Goal: Information Seeking & Learning: Learn about a topic

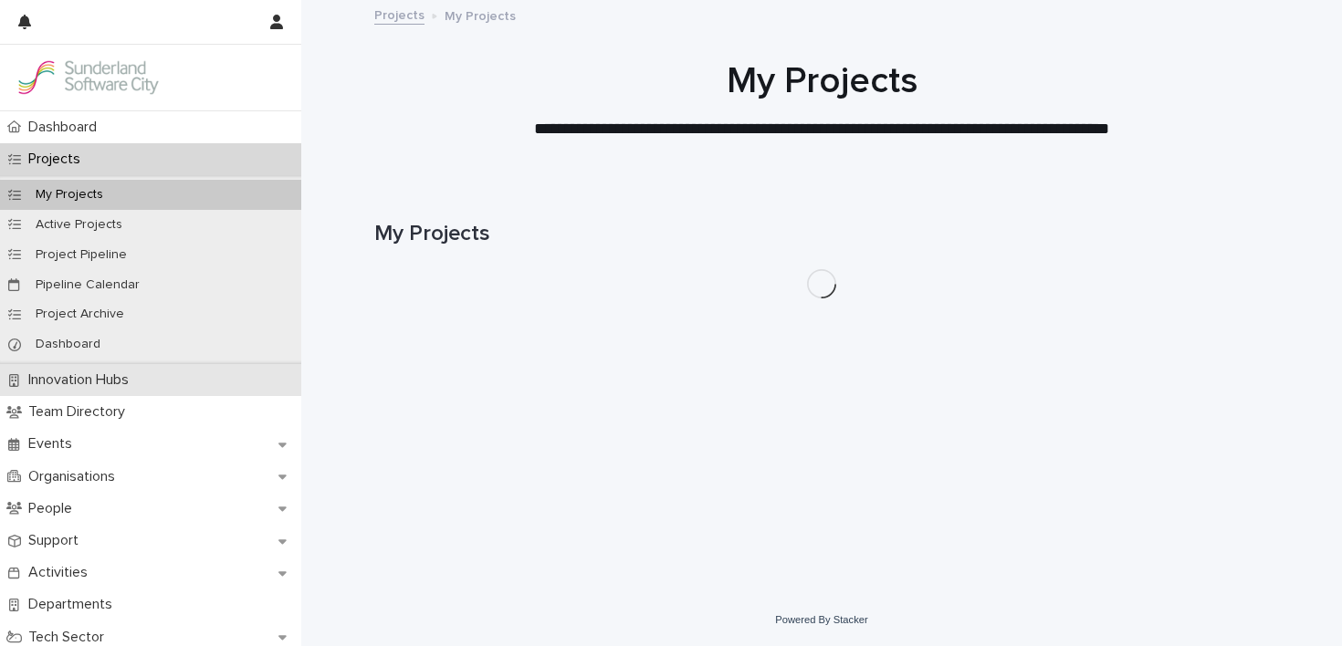
click at [116, 385] on p "Innovation Hubs" at bounding box center [82, 380] width 122 height 17
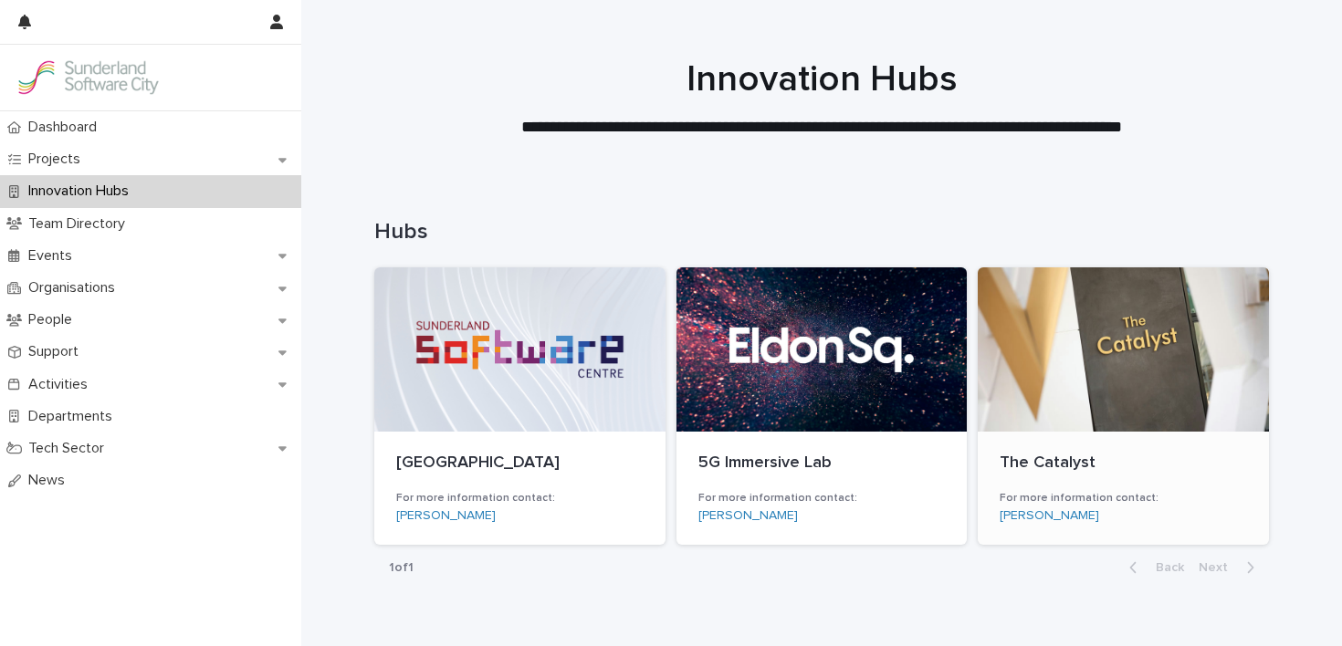
click at [1002, 460] on p "The Catalyst" at bounding box center [1123, 464] width 247 height 20
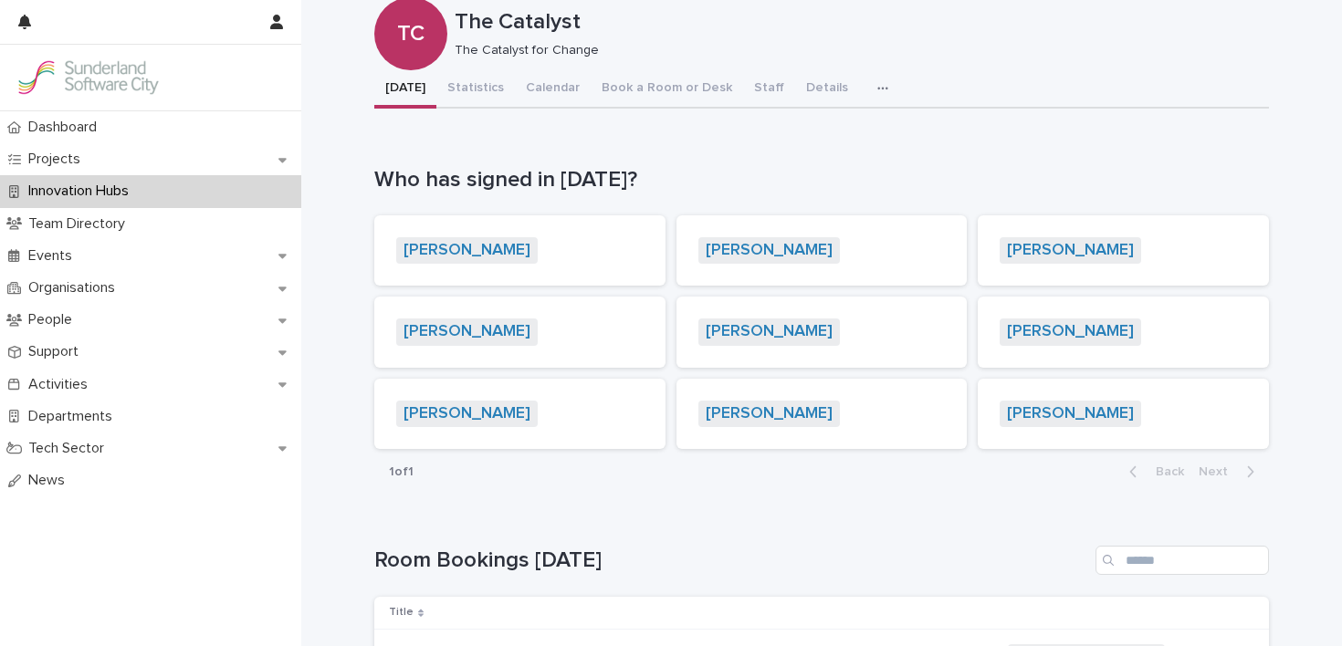
scroll to position [46, 0]
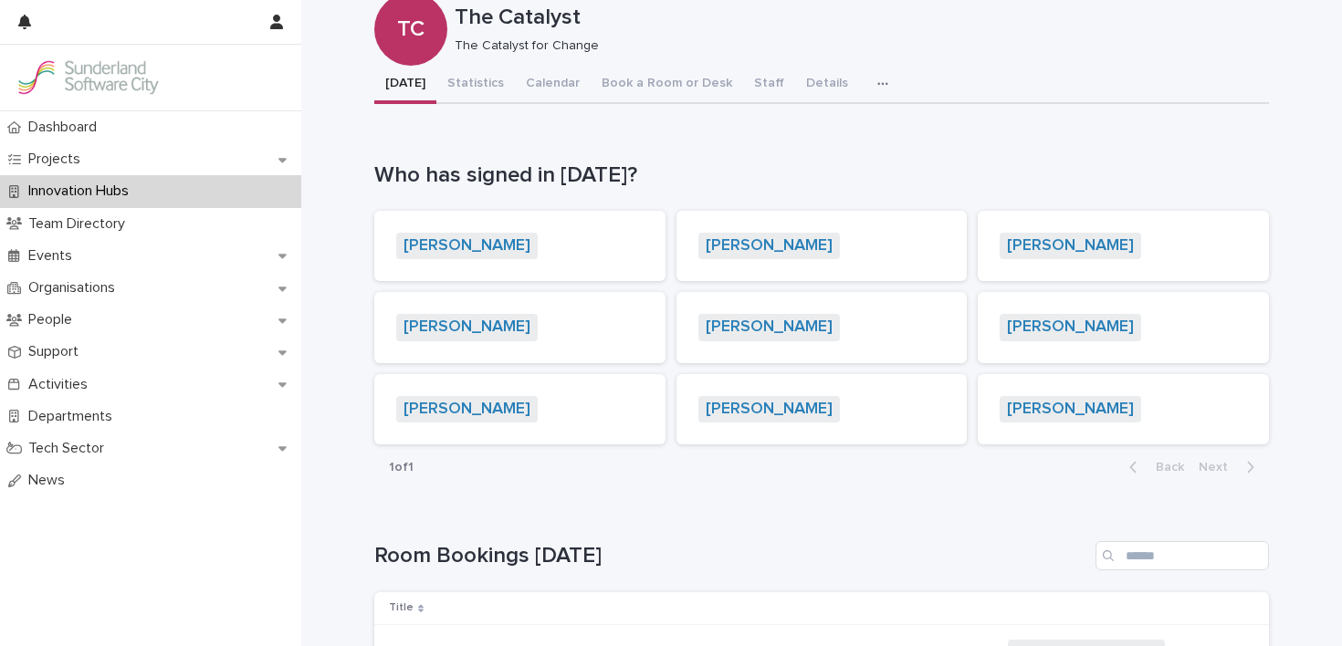
click at [693, 81] on div "The Catalyst TC The Catalyst The Catalyst for Change Sorry, there was an error …" at bounding box center [821, 581] width 895 height 1250
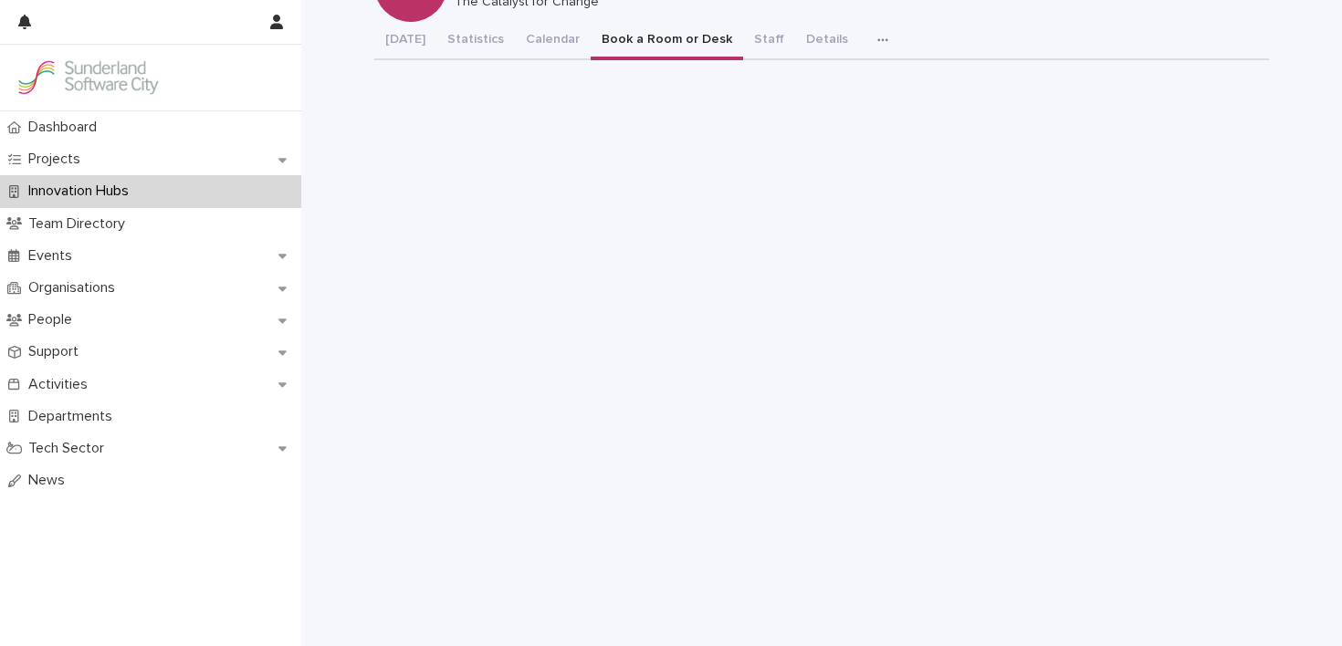
scroll to position [162, 0]
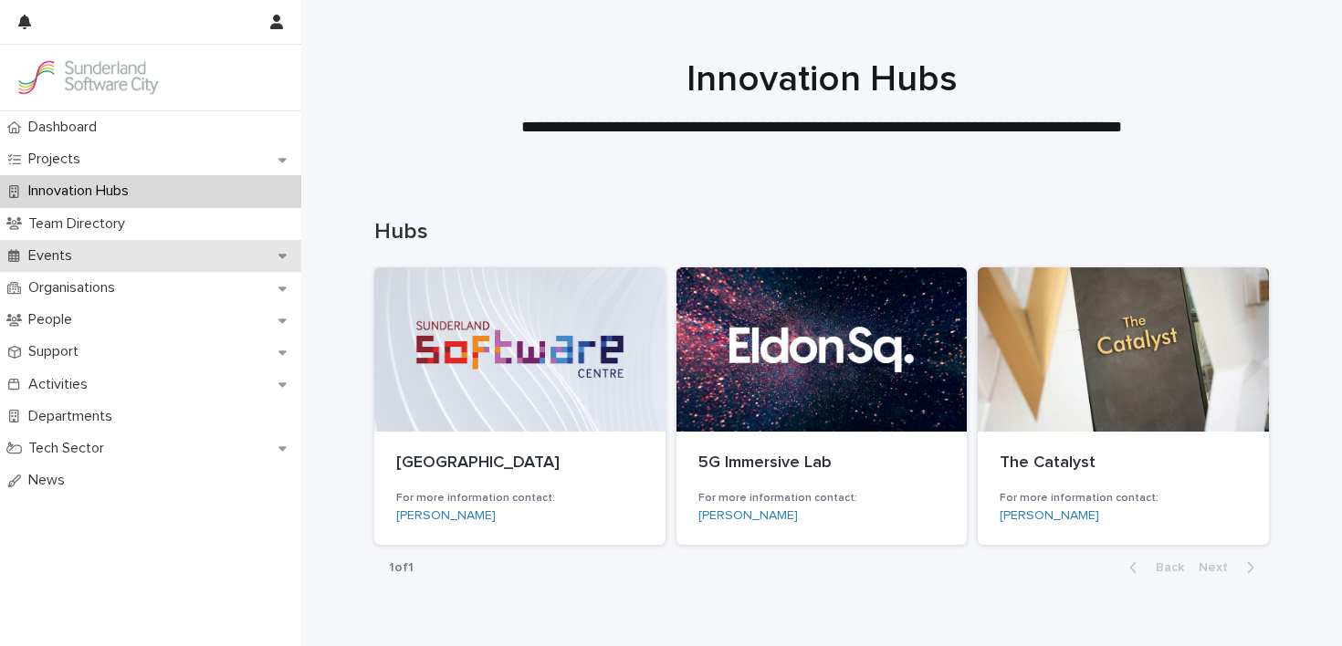
click at [111, 243] on div "Events" at bounding box center [150, 256] width 301 height 32
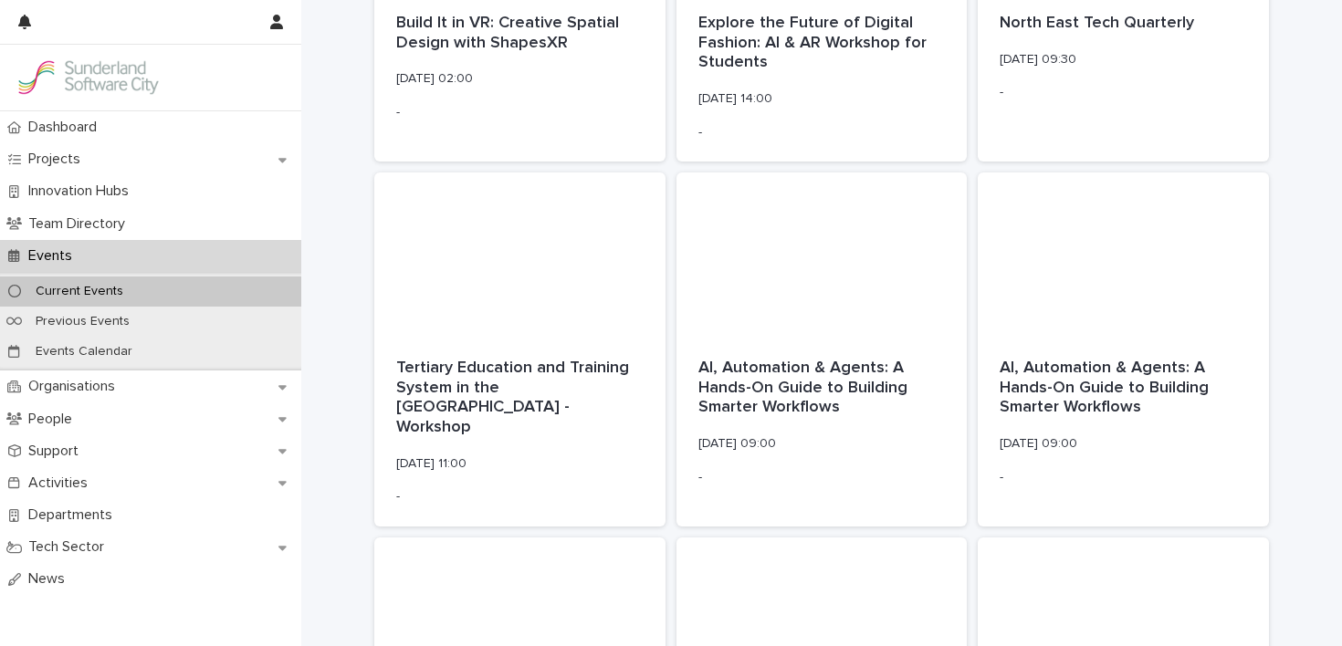
scroll to position [1566, 0]
click at [521, 378] on p "Tertiary Education and Training System in the [GEOGRAPHIC_DATA] - Workshop" at bounding box center [519, 397] width 247 height 79
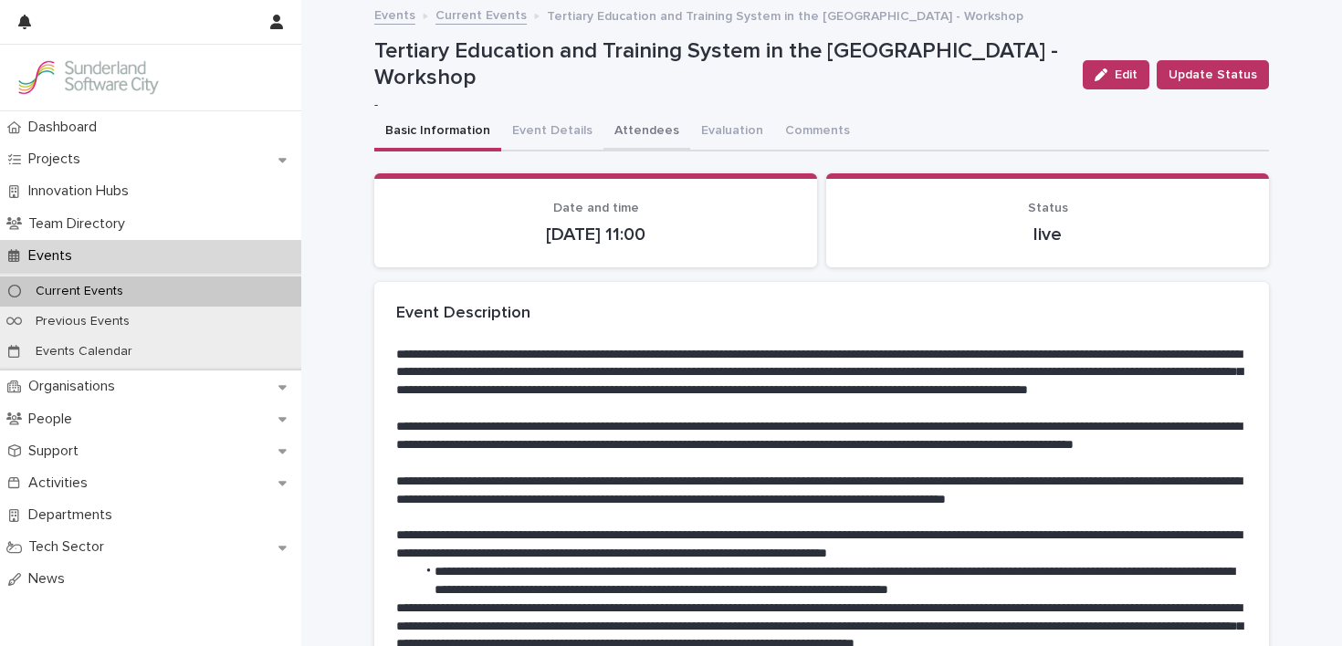
click at [628, 126] on button "Attendees" at bounding box center [646, 132] width 87 height 38
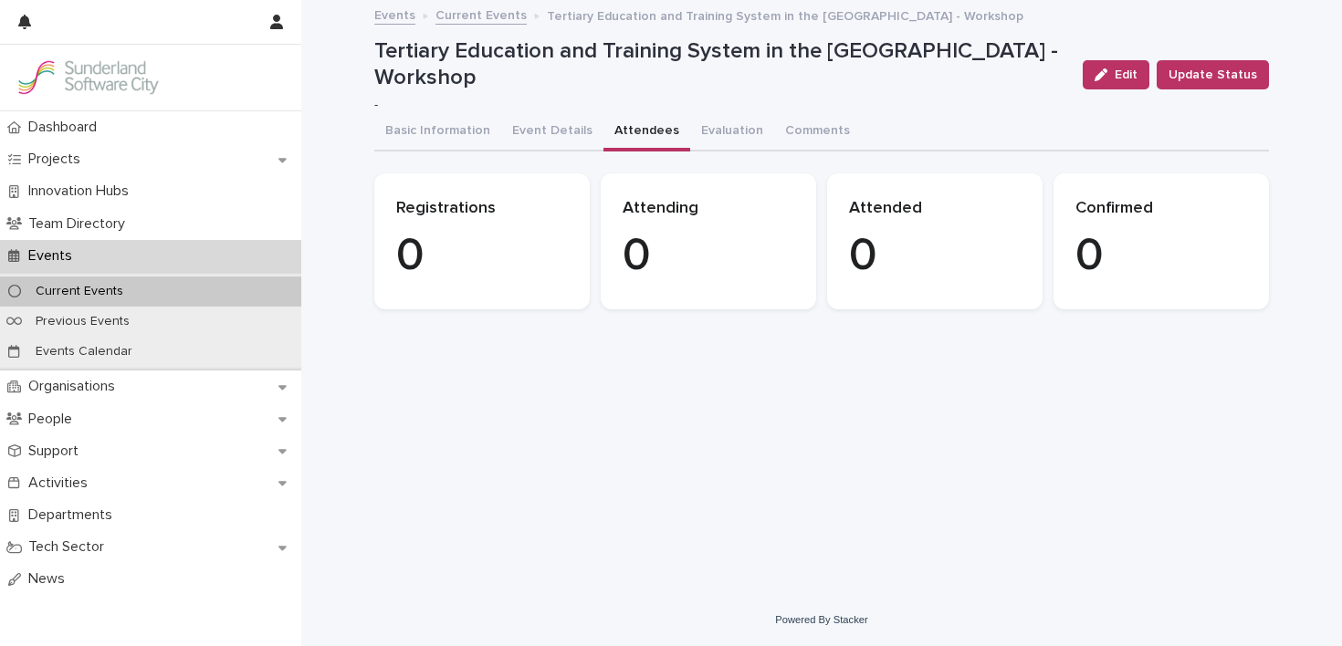
click at [929, 364] on div "**********" at bounding box center [821, 275] width 913 height 547
click at [443, 131] on button "Basic Information" at bounding box center [437, 132] width 127 height 38
click at [629, 125] on button "Attendees" at bounding box center [646, 132] width 87 height 38
click at [551, 133] on button "Event Details" at bounding box center [552, 132] width 102 height 38
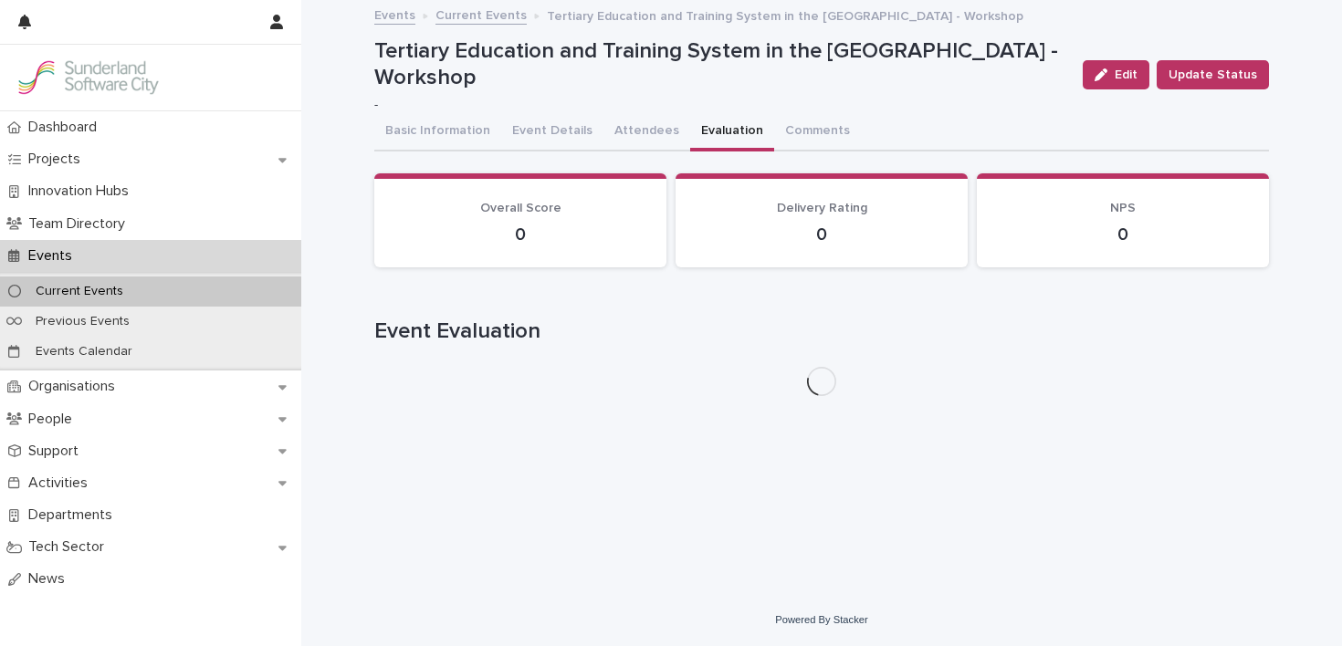
click at [751, 133] on button "Evaluation" at bounding box center [732, 132] width 84 height 38
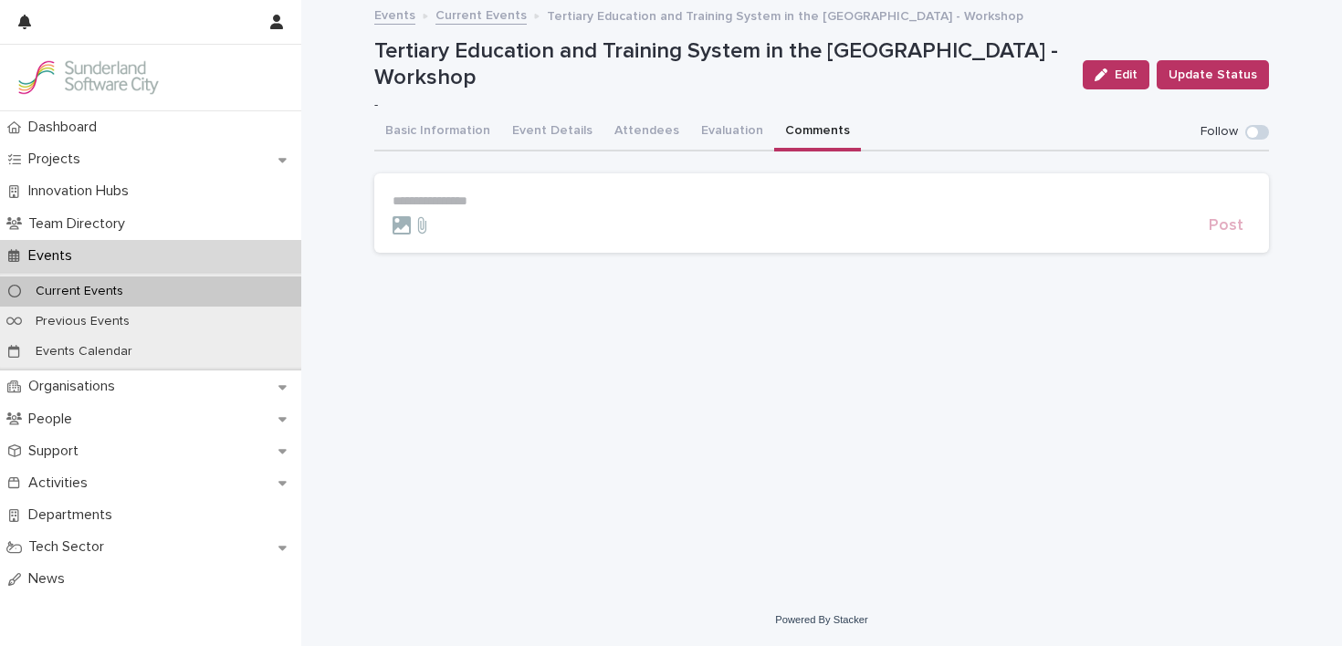
click at [799, 129] on button "Comments" at bounding box center [817, 132] width 87 height 38
click at [419, 130] on button "Basic Information" at bounding box center [437, 132] width 127 height 38
